Goal: Task Accomplishment & Management: Use online tool/utility

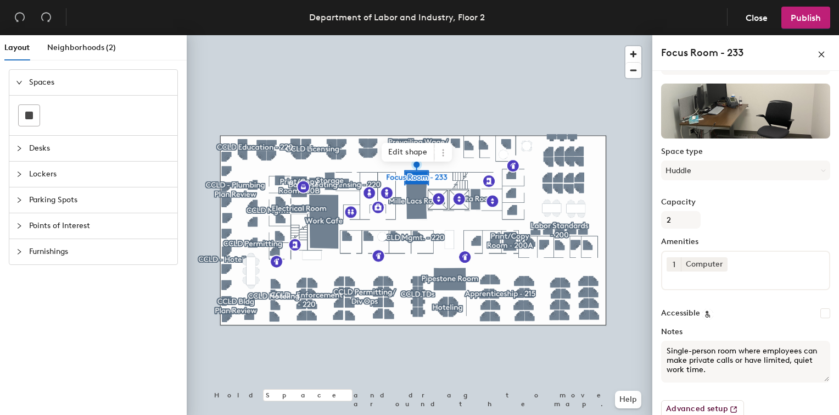
scroll to position [73, 0]
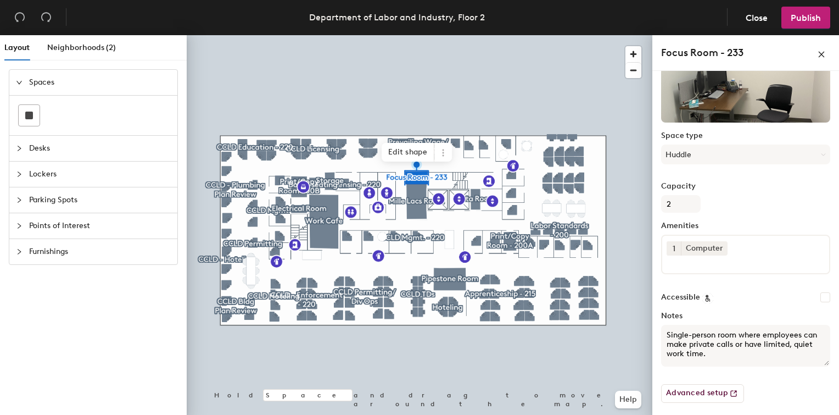
click at [41, 316] on div "Spaces Desks Lockers Parking Spots Points of Interest Furnishings" at bounding box center [93, 244] width 187 height 350
click at [757, 19] on span "Close" at bounding box center [757, 18] width 22 height 10
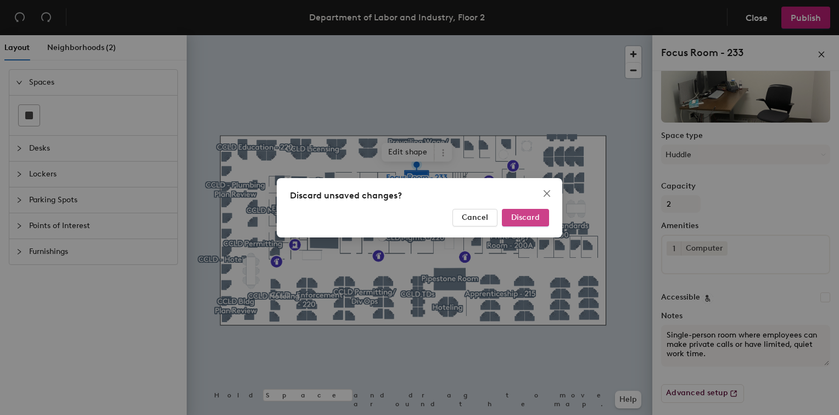
click at [528, 220] on span "Discard" at bounding box center [525, 217] width 29 height 9
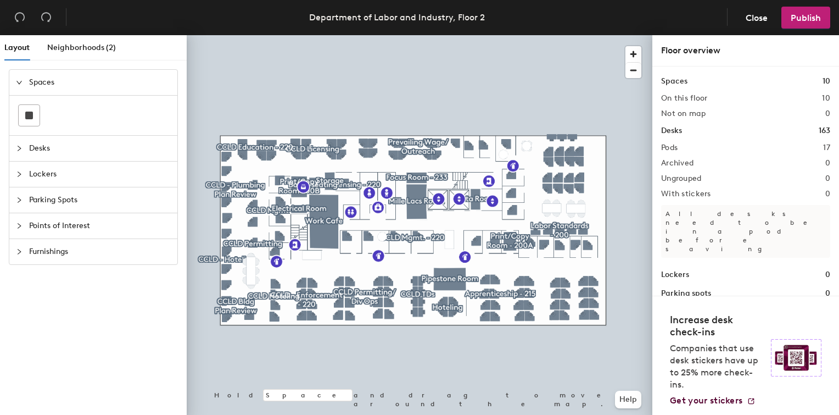
click at [41, 143] on span "Desks" at bounding box center [100, 148] width 142 height 25
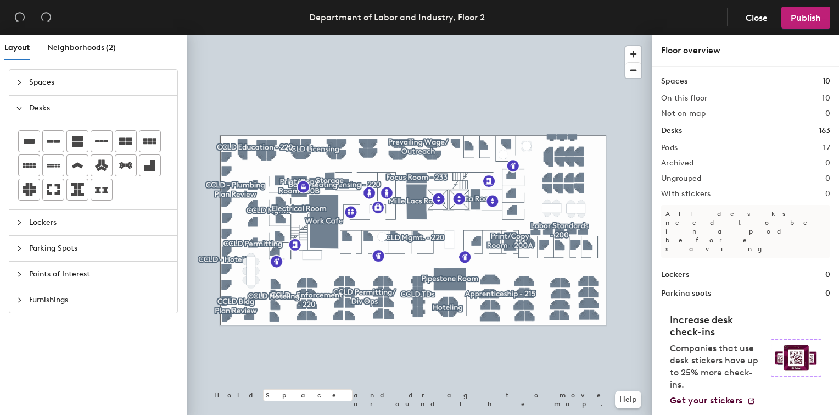
scroll to position [2, 0]
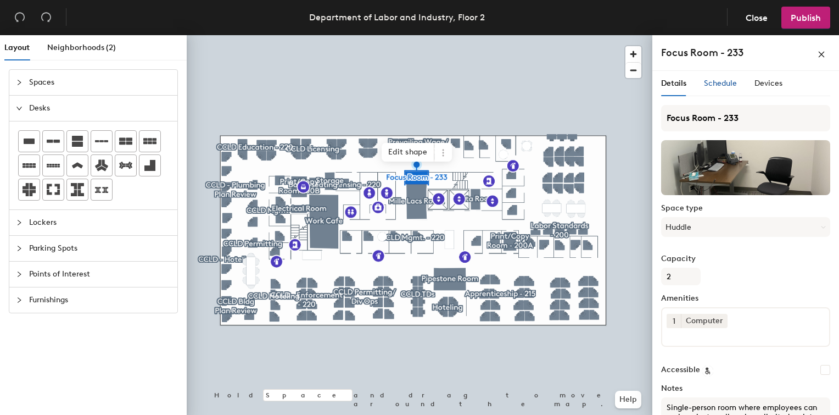
click at [726, 80] on span "Schedule" at bounding box center [720, 83] width 33 height 9
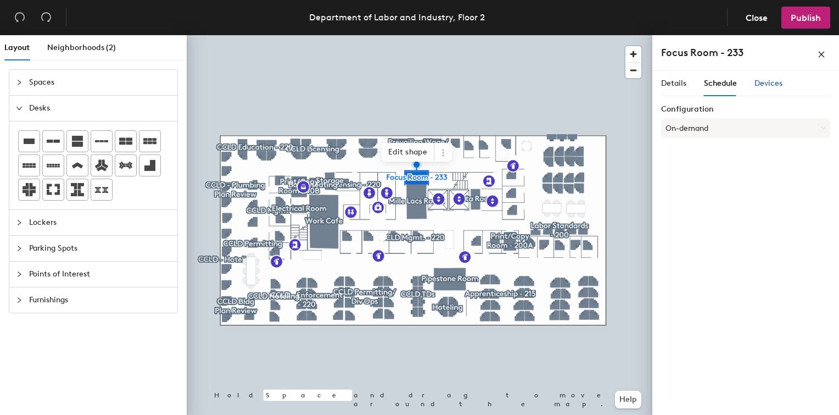
click at [766, 87] on span "Devices" at bounding box center [769, 83] width 28 height 9
click at [724, 86] on span "Schedule" at bounding box center [720, 83] width 33 height 9
click at [713, 130] on button "On-demand" at bounding box center [745, 128] width 169 height 20
click at [690, 173] on div "Scheduled" at bounding box center [746, 172] width 168 height 16
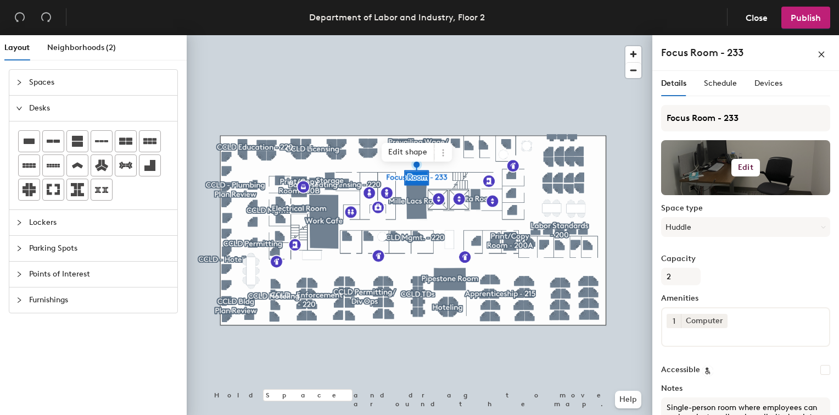
scroll to position [73, 0]
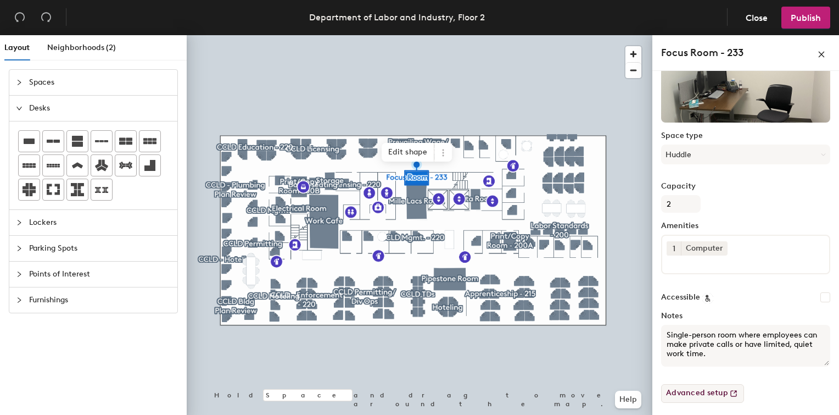
click at [689, 393] on button "Advanced setup" at bounding box center [702, 393] width 83 height 19
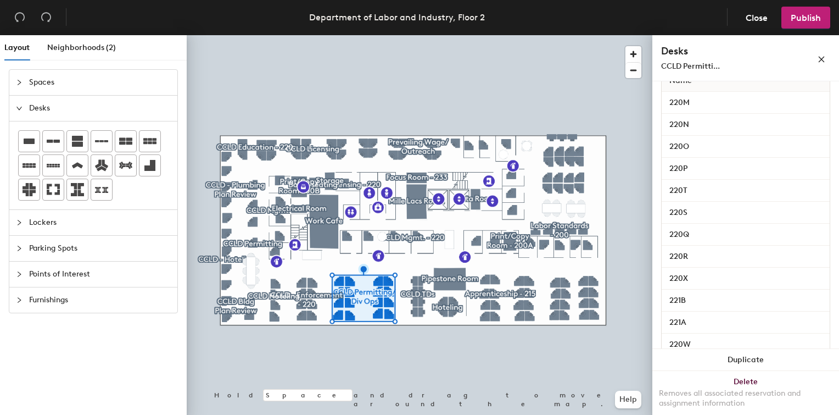
scroll to position [180, 0]
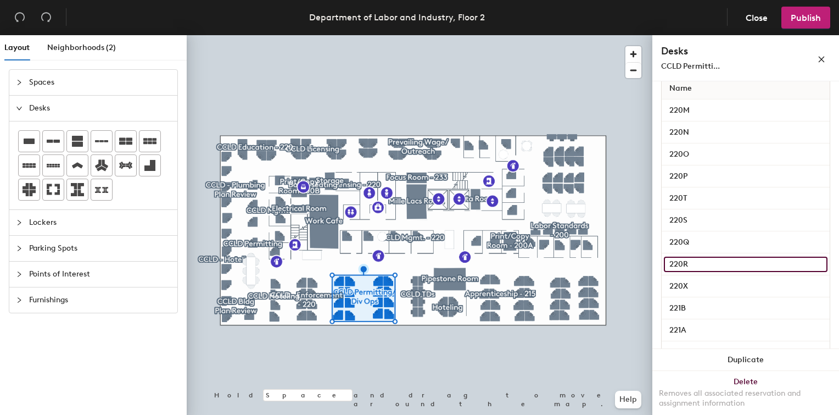
click at [707, 260] on input "220R" at bounding box center [746, 263] width 164 height 15
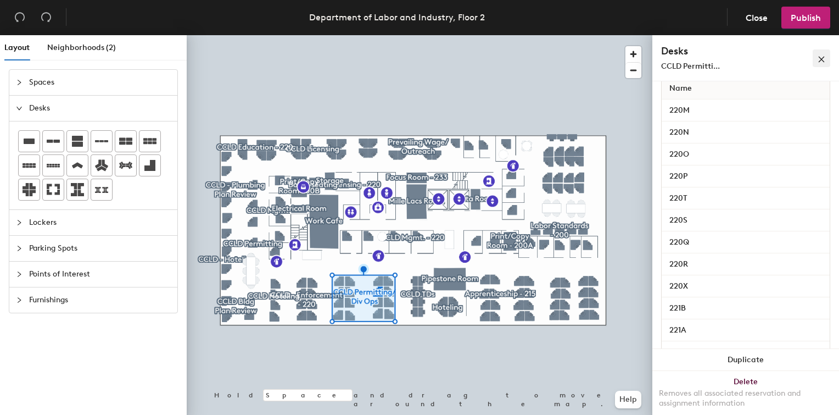
click at [821, 60] on icon "close" at bounding box center [822, 59] width 8 height 8
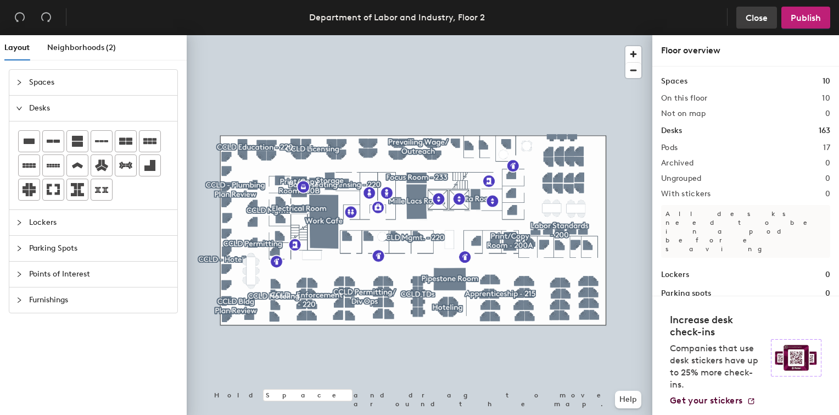
click at [759, 14] on span "Close" at bounding box center [757, 18] width 22 height 10
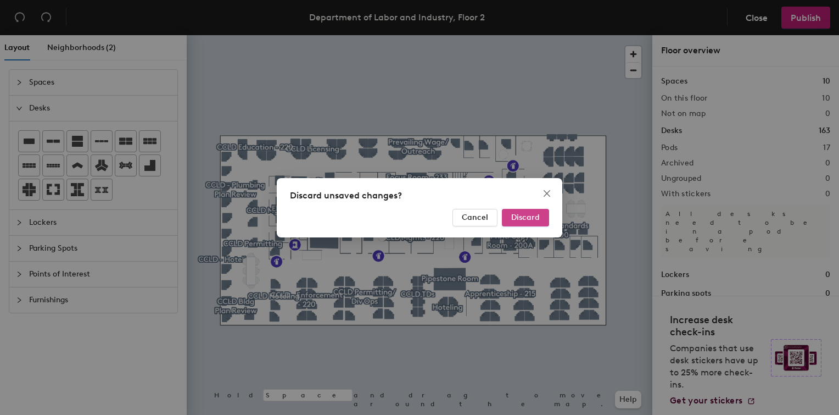
click at [527, 219] on span "Discard" at bounding box center [525, 217] width 29 height 9
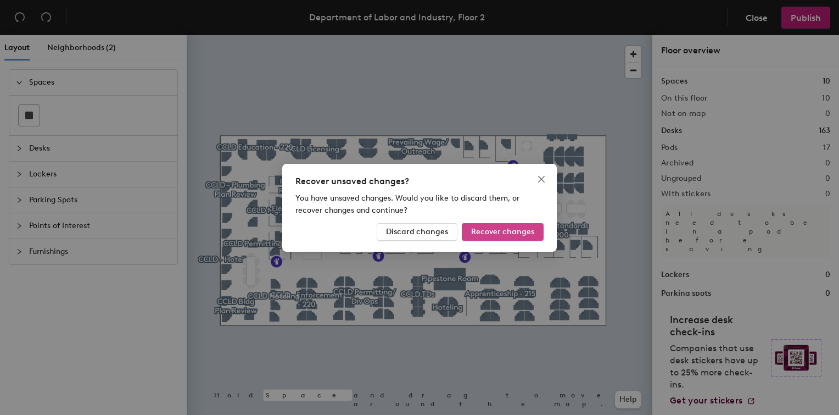
click at [508, 235] on span "Recover changes" at bounding box center [502, 231] width 63 height 9
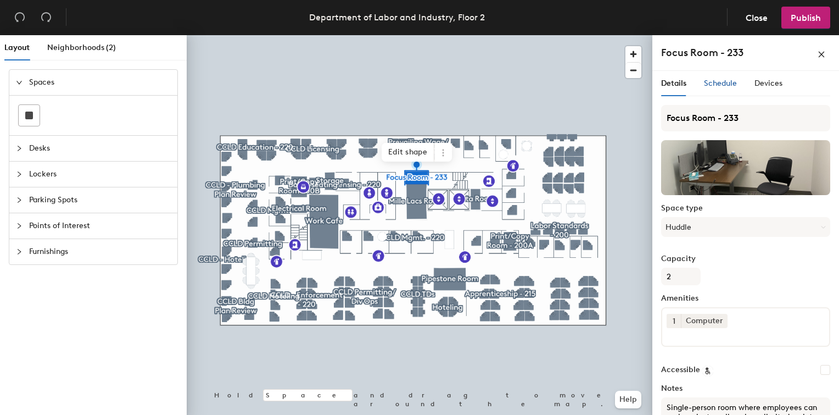
click at [724, 86] on span "Schedule" at bounding box center [720, 83] width 33 height 9
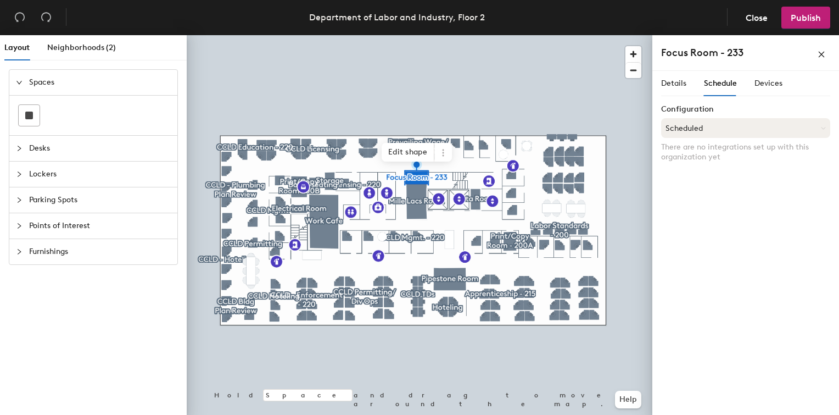
click at [721, 125] on button "Scheduled" at bounding box center [745, 128] width 169 height 20
click at [701, 188] on div "Request-only" at bounding box center [746, 188] width 168 height 16
click at [723, 127] on button "Request-only" at bounding box center [745, 128] width 169 height 20
click at [689, 187] on div "Request-only" at bounding box center [746, 188] width 168 height 16
click at [763, 82] on span "Devices" at bounding box center [769, 83] width 28 height 9
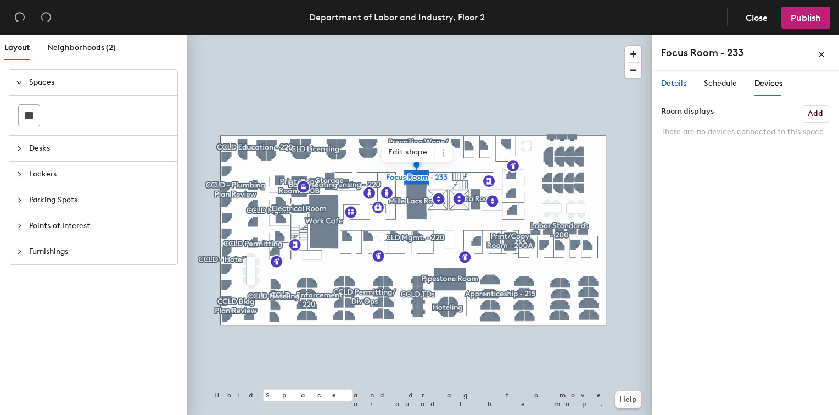
click at [674, 82] on span "Details" at bounding box center [673, 83] width 25 height 9
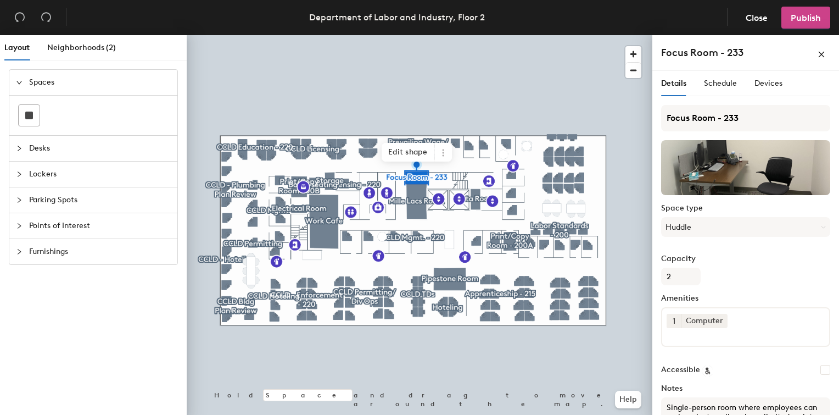
click at [801, 11] on button "Publish" at bounding box center [806, 18] width 49 height 22
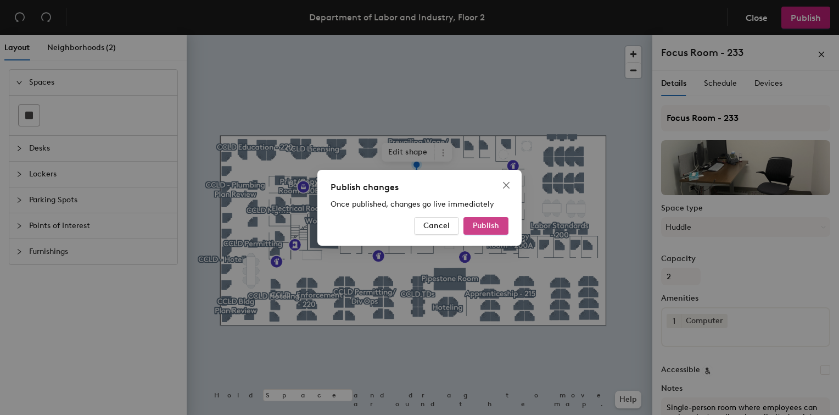
click at [473, 228] on span "Publish" at bounding box center [486, 225] width 26 height 9
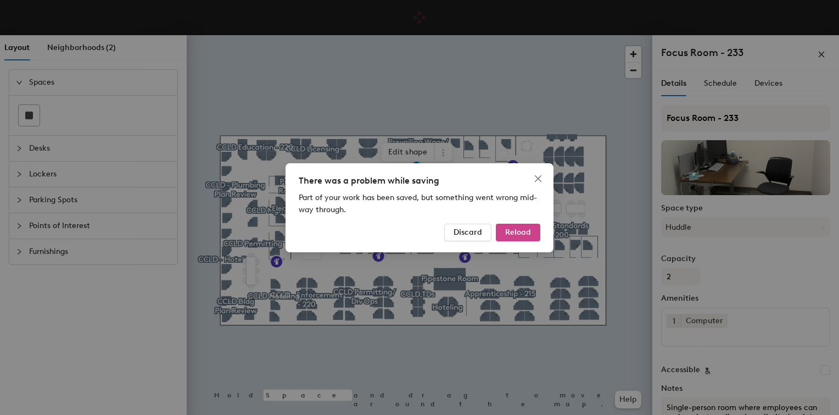
click at [517, 232] on span "Reload" at bounding box center [518, 231] width 26 height 9
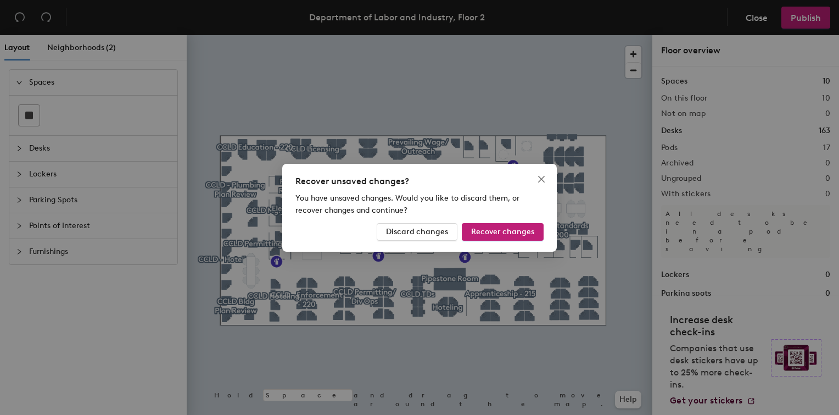
click at [517, 232] on span "Recover changes" at bounding box center [502, 231] width 63 height 9
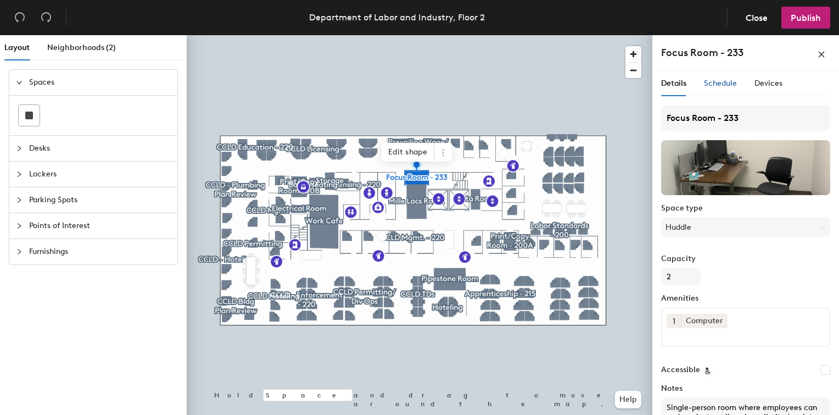
click at [721, 81] on span "Schedule" at bounding box center [720, 83] width 33 height 9
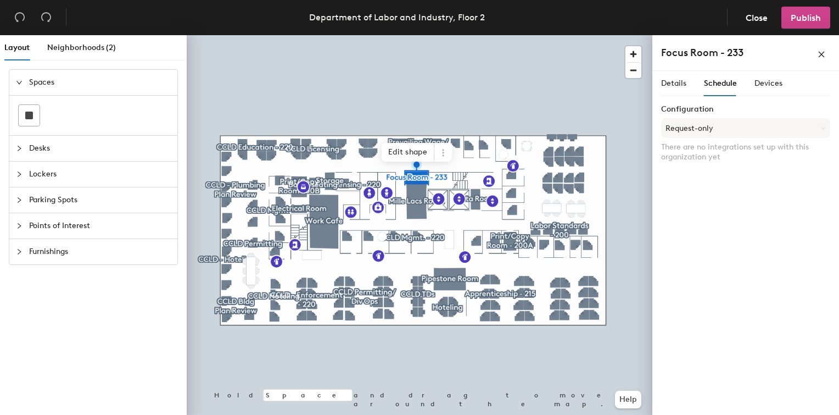
click at [799, 13] on span "Publish" at bounding box center [806, 18] width 30 height 10
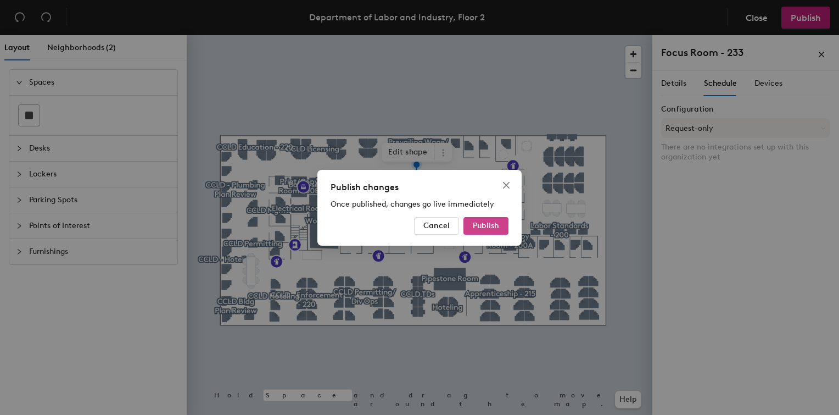
click at [475, 225] on span "Publish" at bounding box center [486, 225] width 26 height 9
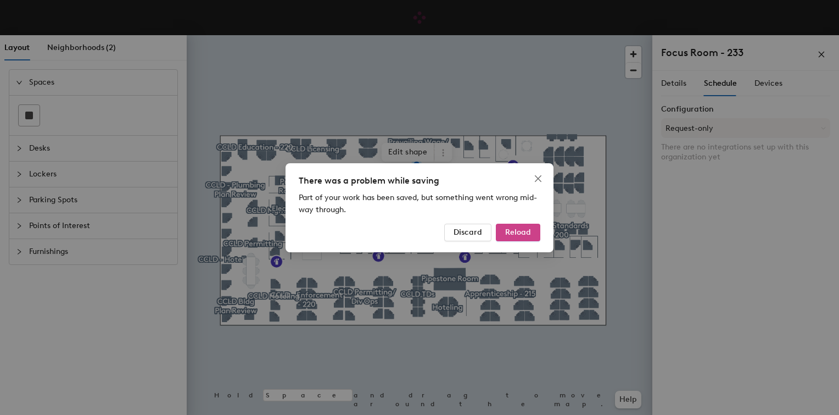
click at [523, 235] on span "Reload" at bounding box center [518, 231] width 26 height 9
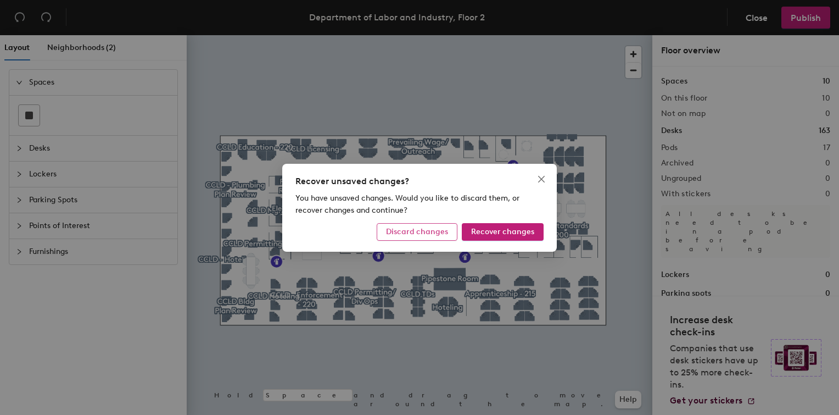
click at [442, 228] on span "Discard changes" at bounding box center [417, 231] width 62 height 9
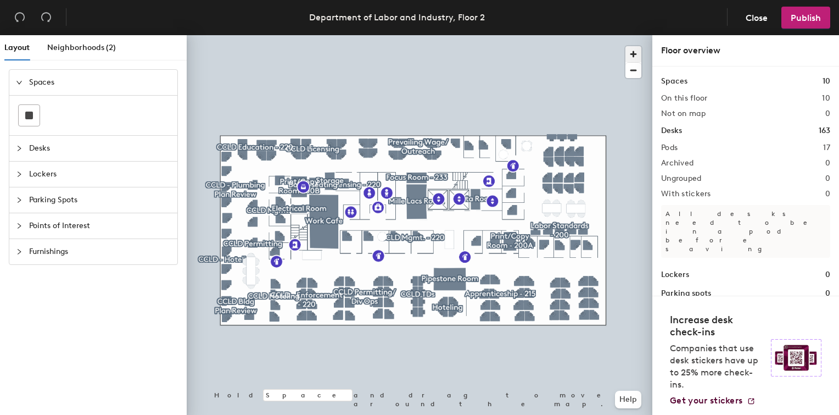
click at [633, 51] on span "button" at bounding box center [634, 54] width 16 height 16
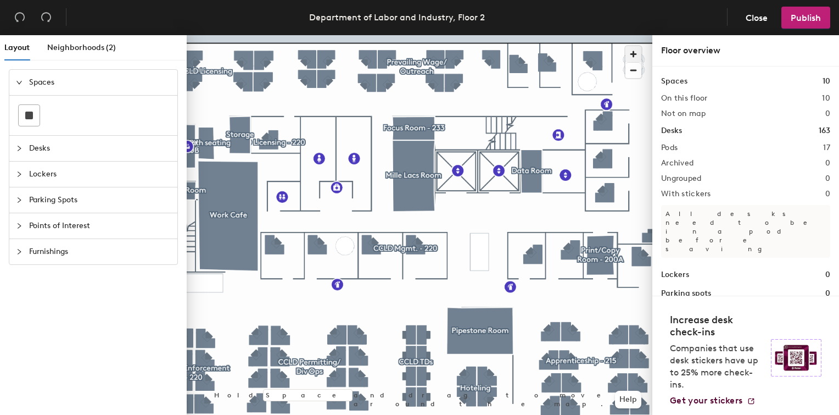
click at [633, 51] on span "button" at bounding box center [634, 54] width 16 height 16
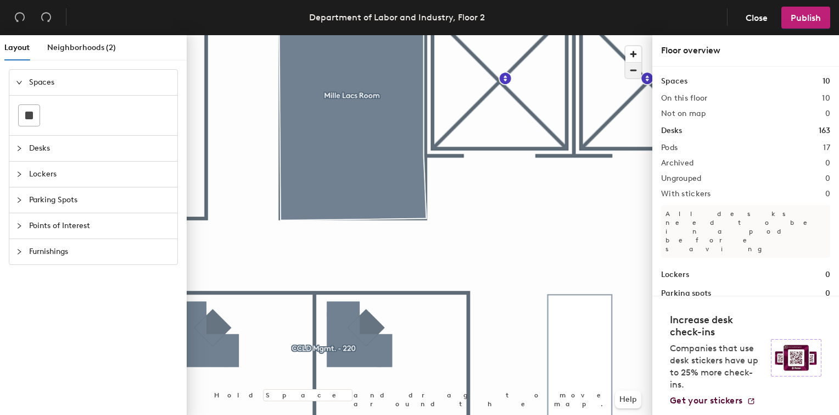
click at [632, 70] on span "button" at bounding box center [634, 70] width 16 height 15
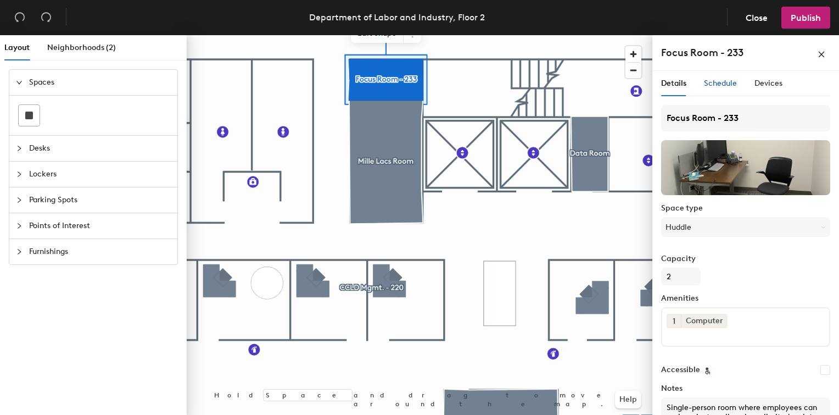
click at [726, 85] on span "Schedule" at bounding box center [720, 83] width 33 height 9
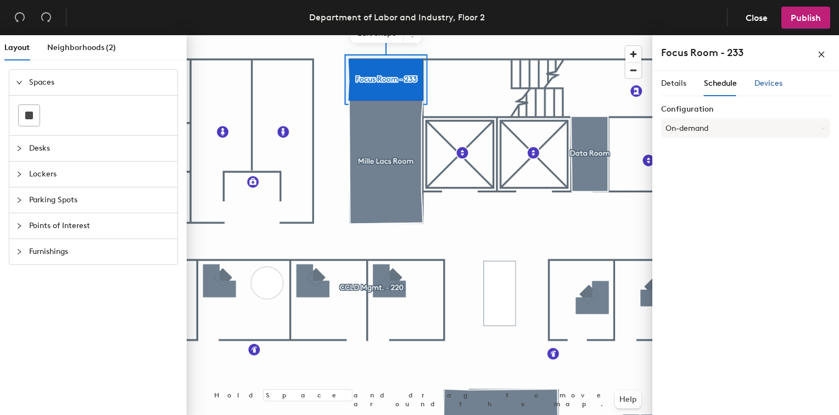
click at [767, 86] on span "Devices" at bounding box center [769, 83] width 28 height 9
click at [715, 82] on span "Schedule" at bounding box center [720, 83] width 33 height 9
click at [731, 124] on button "On-demand" at bounding box center [745, 128] width 169 height 20
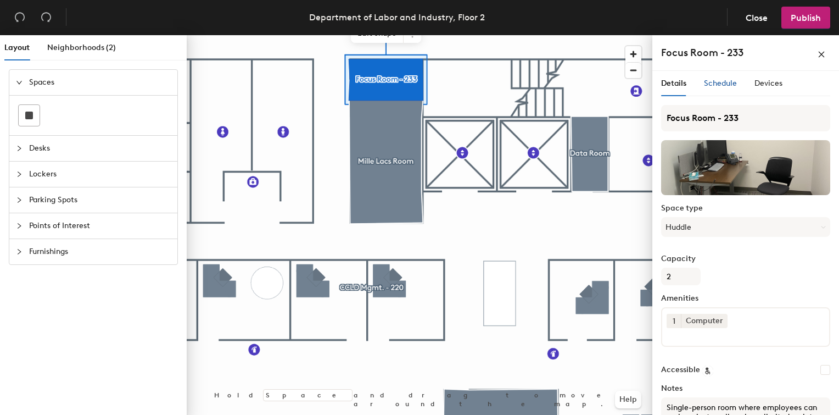
click at [715, 85] on span "Schedule" at bounding box center [720, 83] width 33 height 9
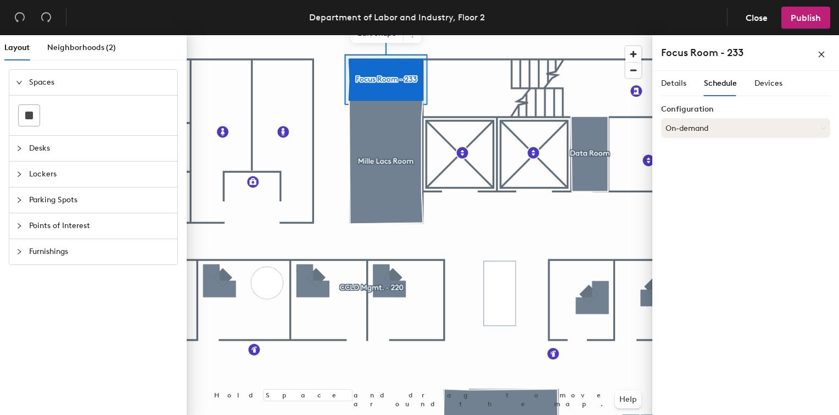
click at [771, 125] on button "On-demand" at bounding box center [745, 128] width 169 height 20
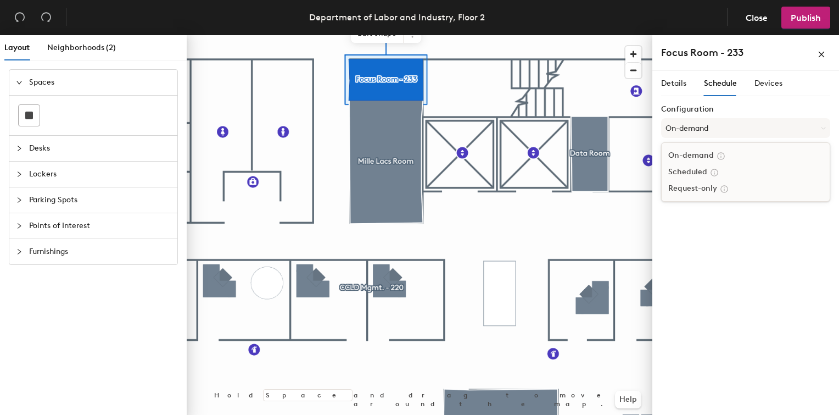
click at [737, 170] on div "Scheduled" at bounding box center [746, 172] width 168 height 16
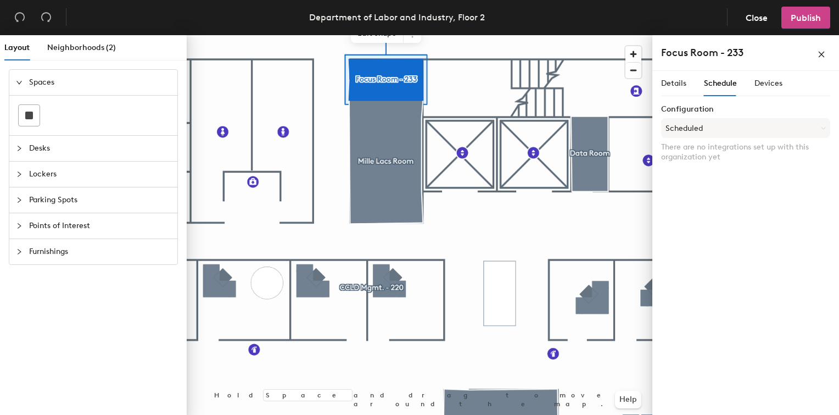
click at [802, 16] on span "Publish" at bounding box center [806, 18] width 30 height 10
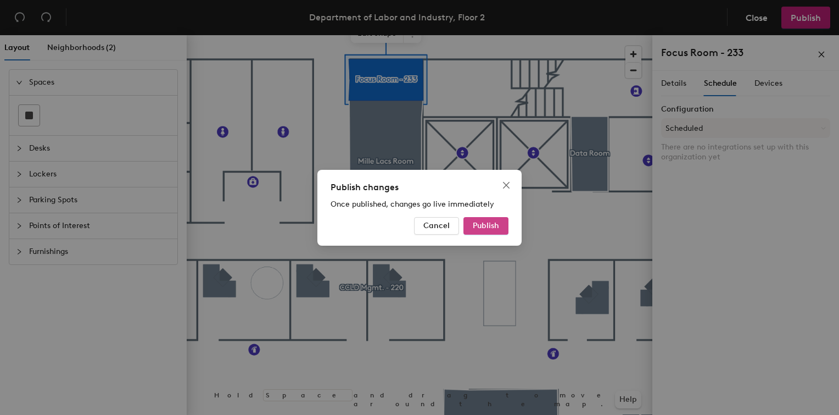
click at [488, 218] on button "Publish" at bounding box center [486, 226] width 45 height 18
